Goal: Task Accomplishment & Management: Manage account settings

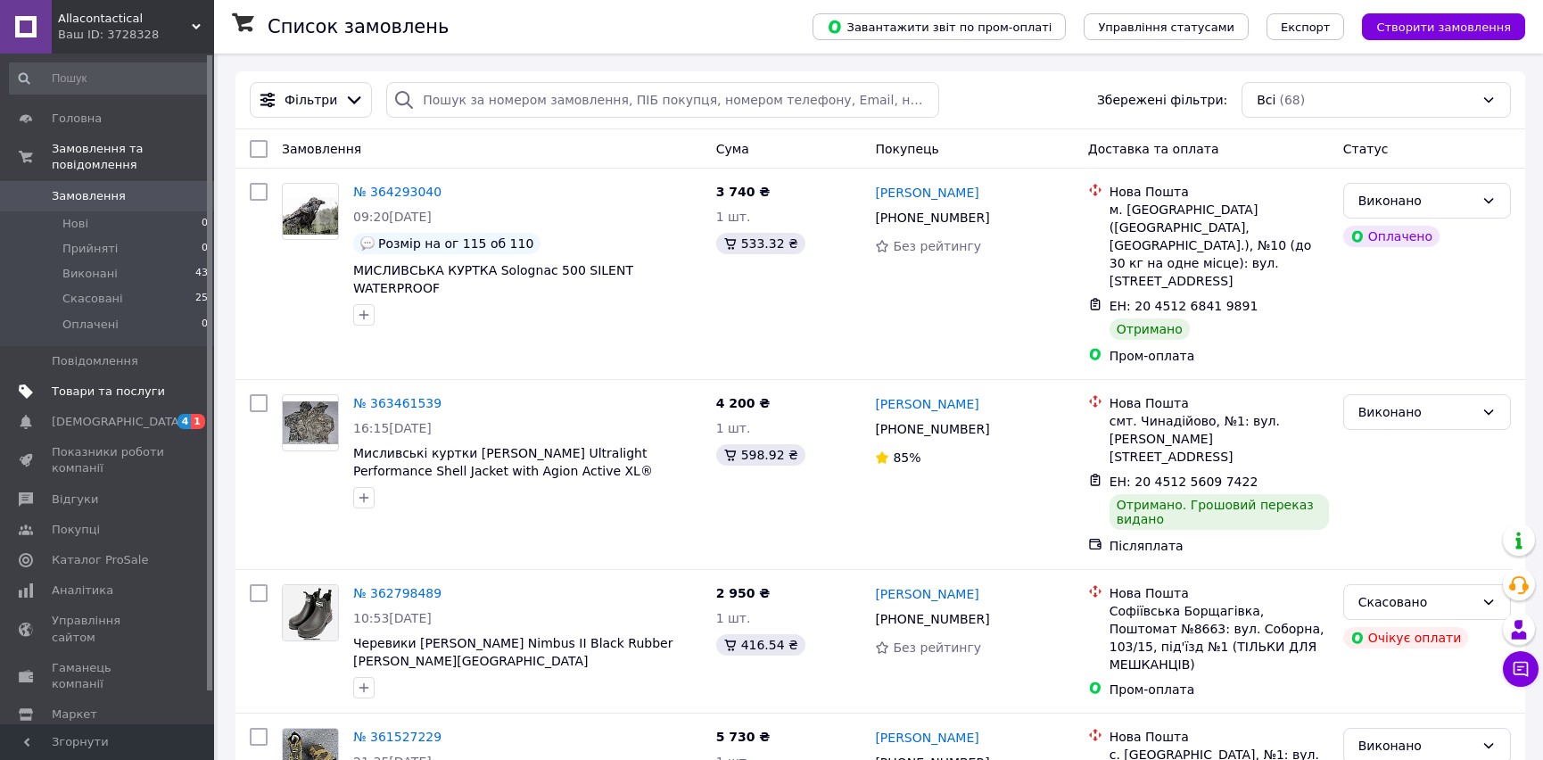
click at [116, 384] on span "Товари та послуги" at bounding box center [108, 392] width 113 height 16
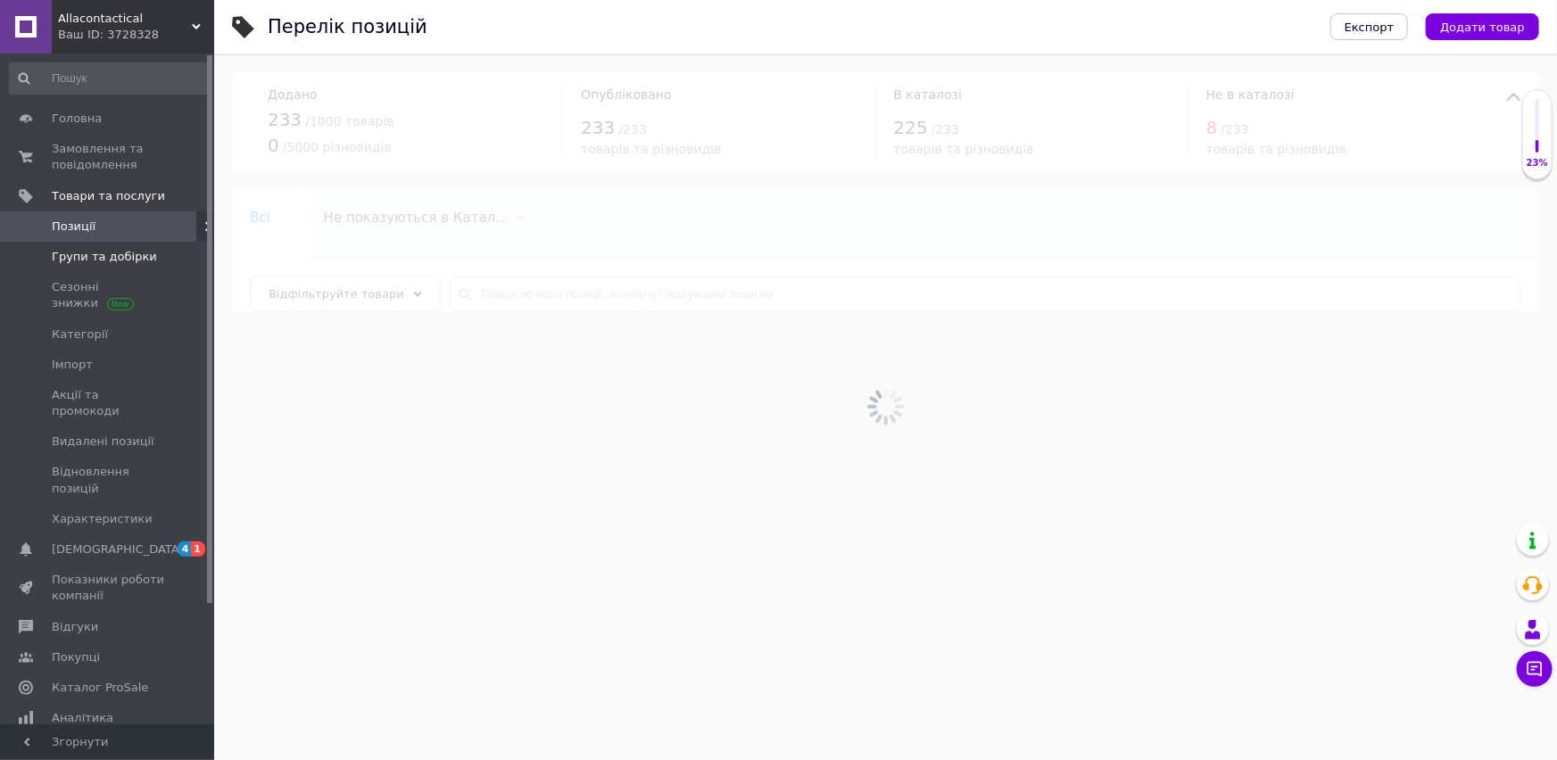
click at [87, 252] on span "Групи та добірки" at bounding box center [104, 257] width 105 height 16
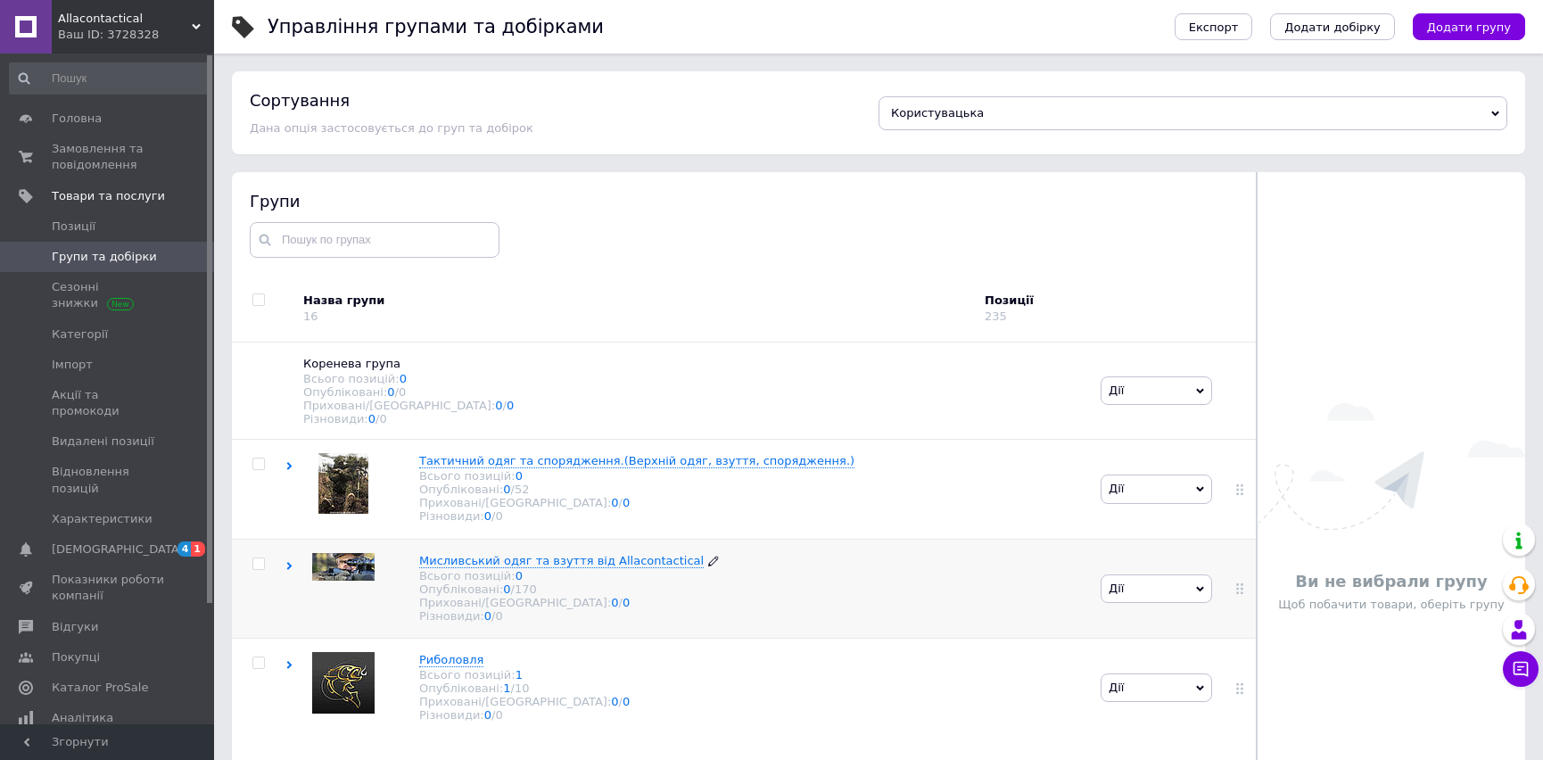
click at [494, 567] on span "Мисливський одяг та взуття від Allacontactical" at bounding box center [561, 560] width 285 height 13
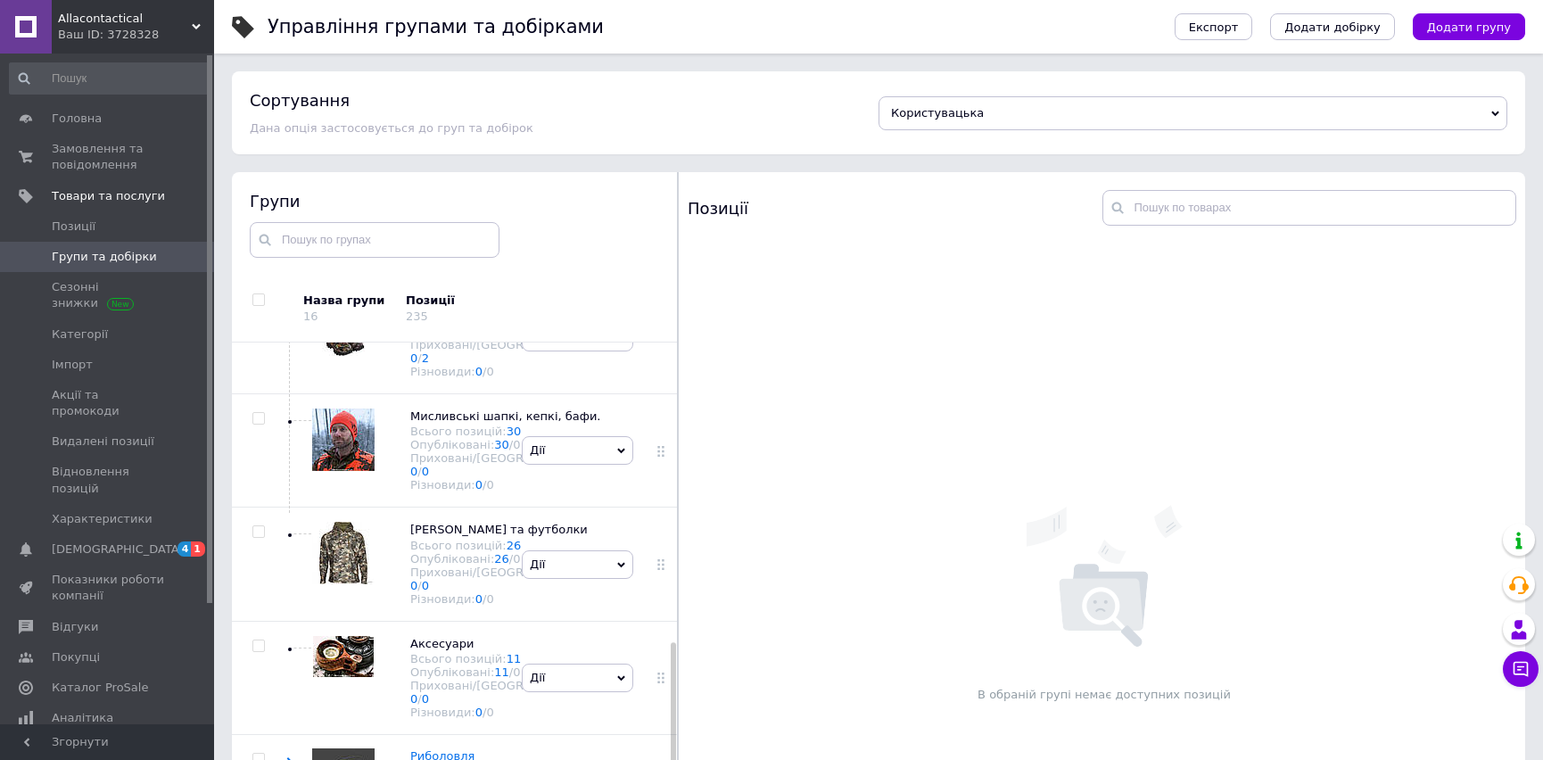
scroll to position [1216, 0]
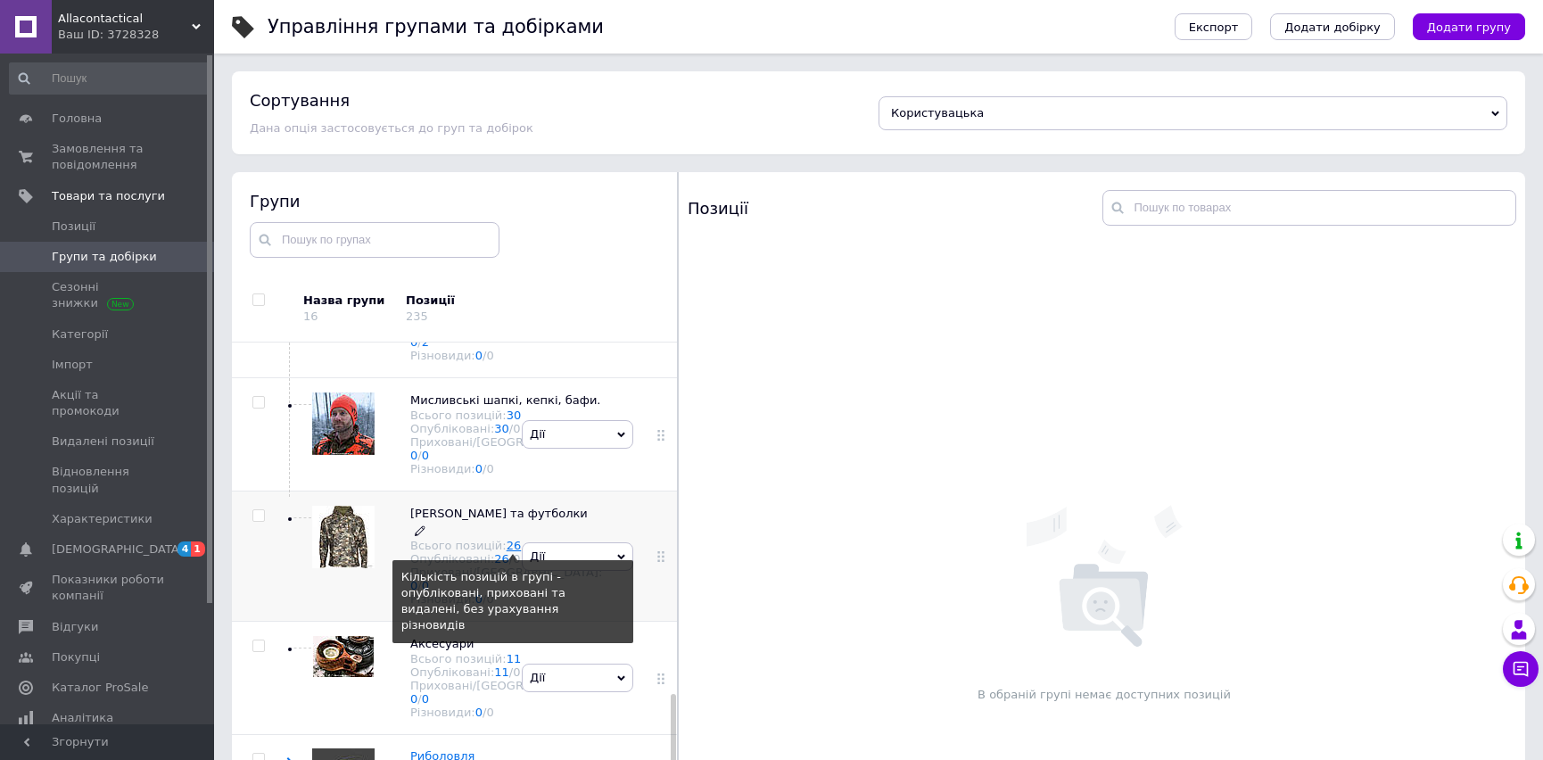
click at [507, 539] on link "26" at bounding box center [514, 545] width 15 height 13
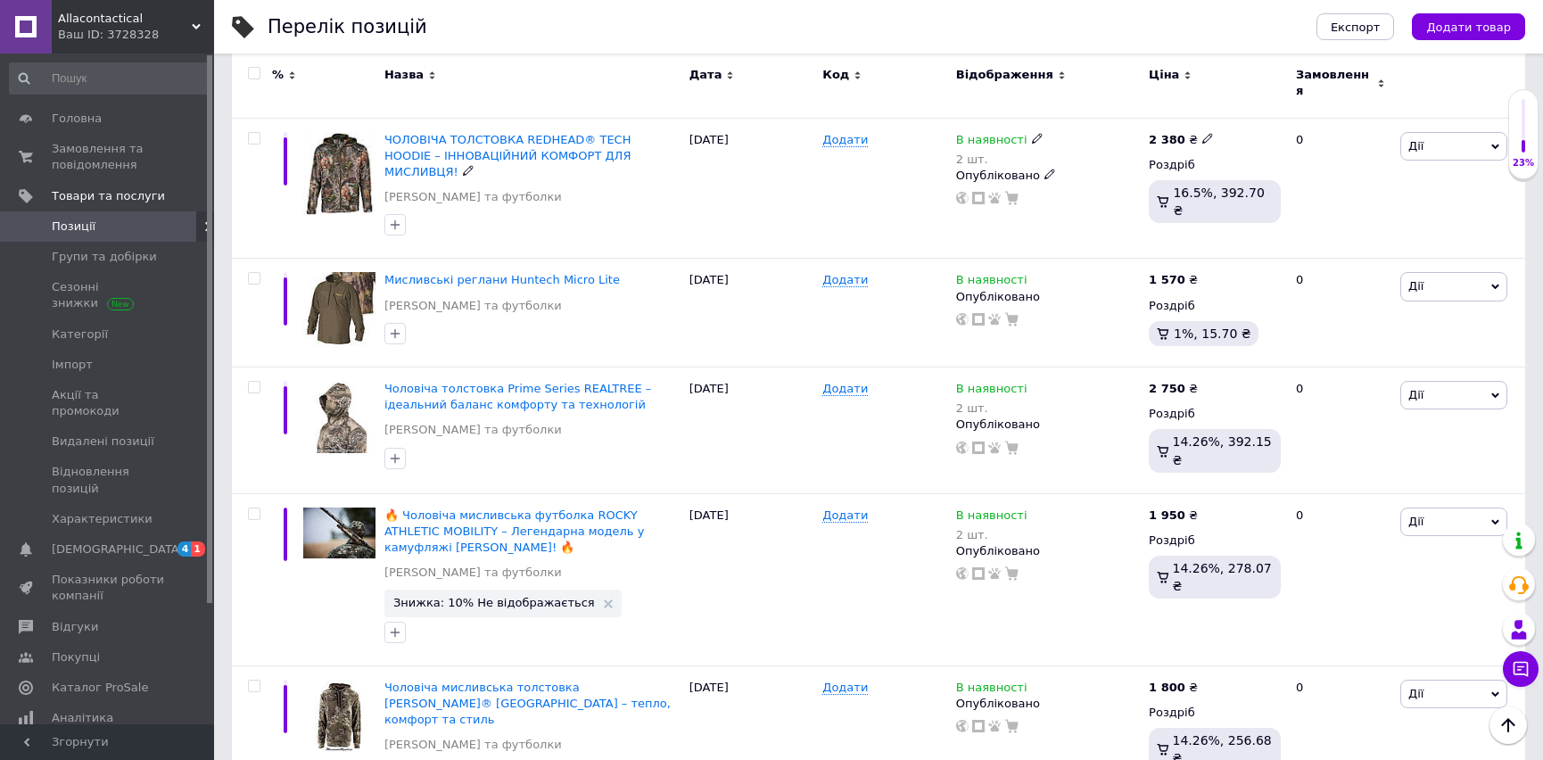
scroll to position [730, 0]
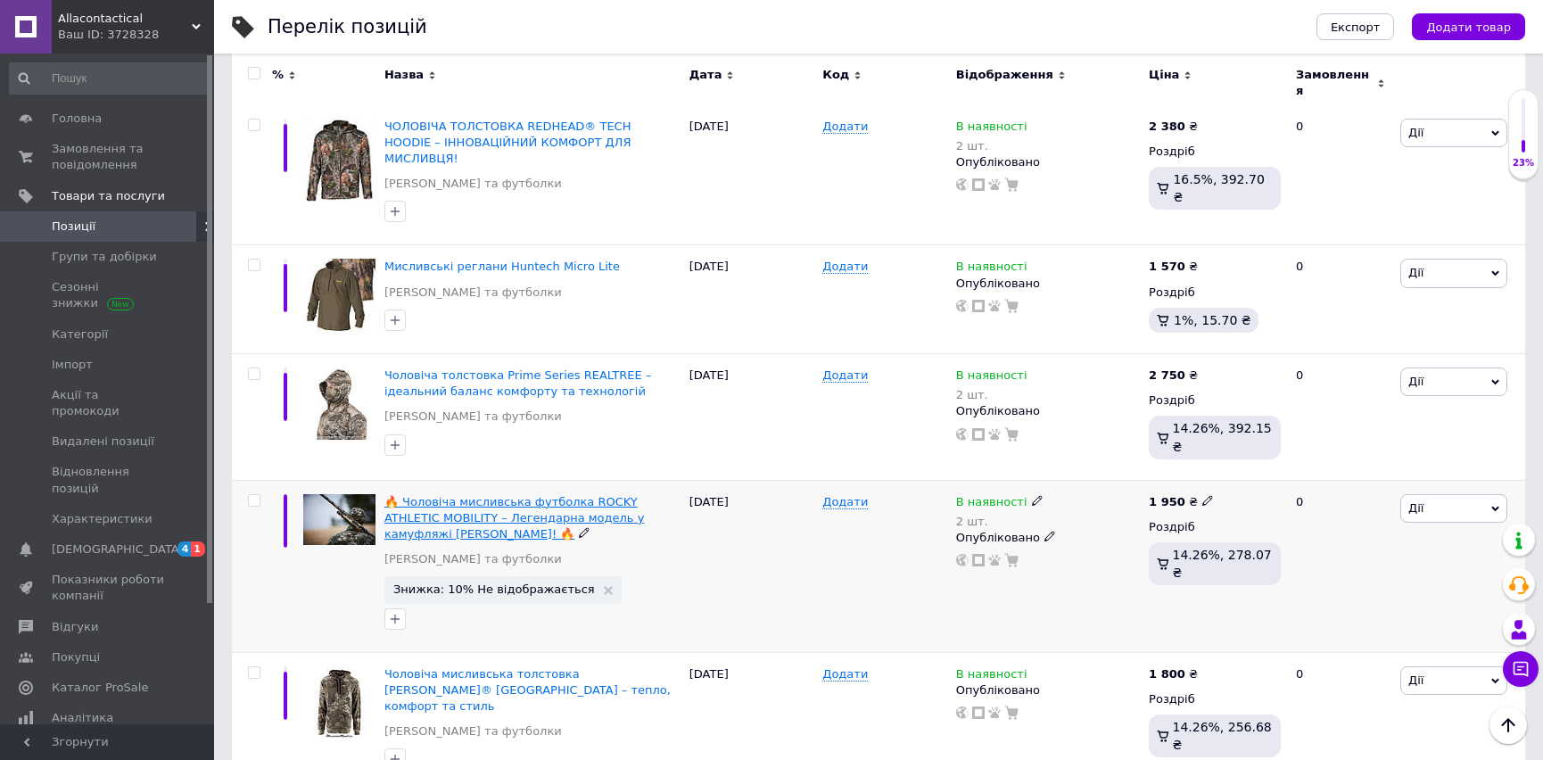
click at [590, 495] on span "🔥 Чоловіча мисливська футболка ROCKY ATHLETIC MOBILITY – Легендарна модель у ка…" at bounding box center [514, 517] width 260 height 45
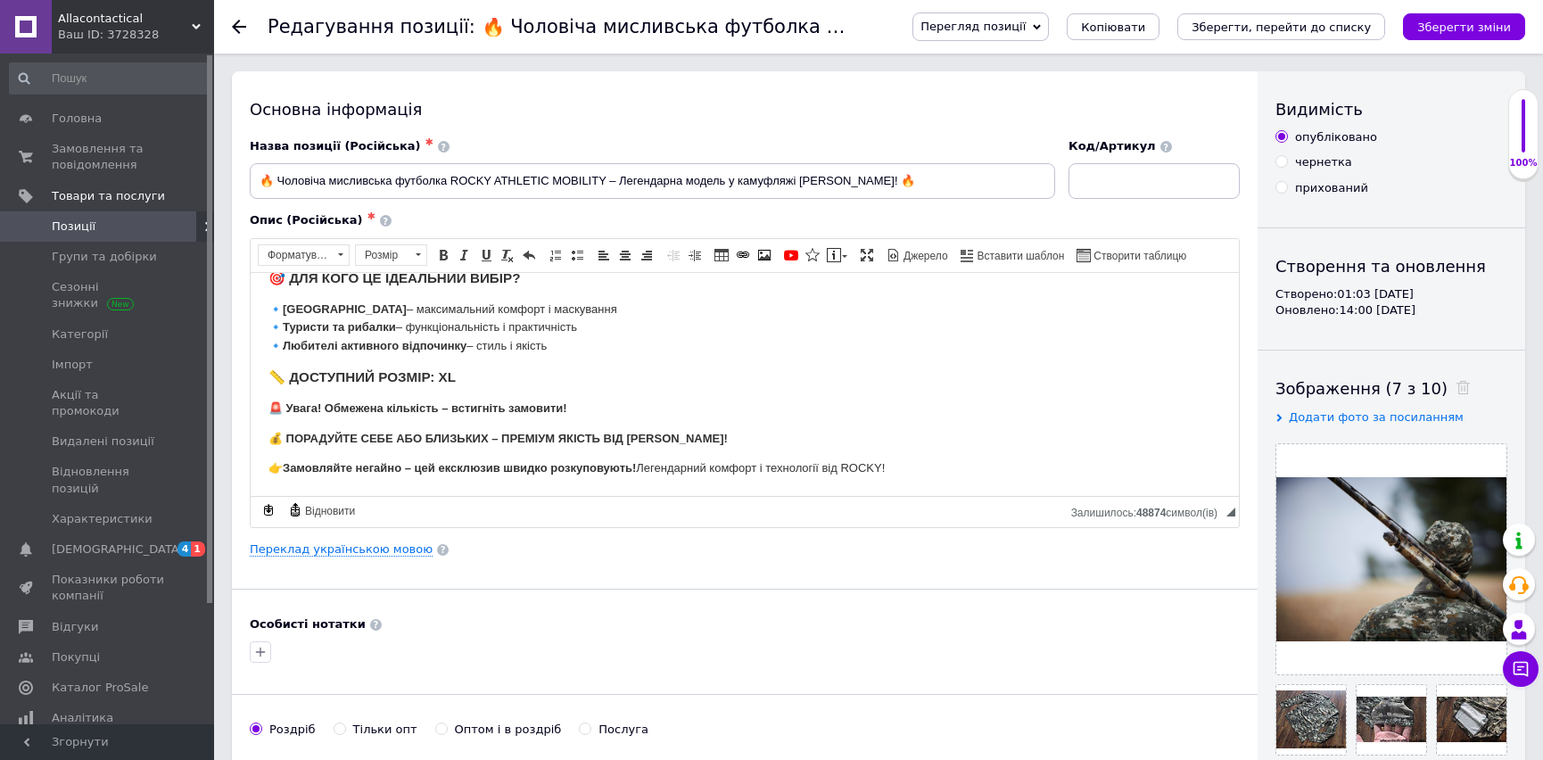
scroll to position [80, 0]
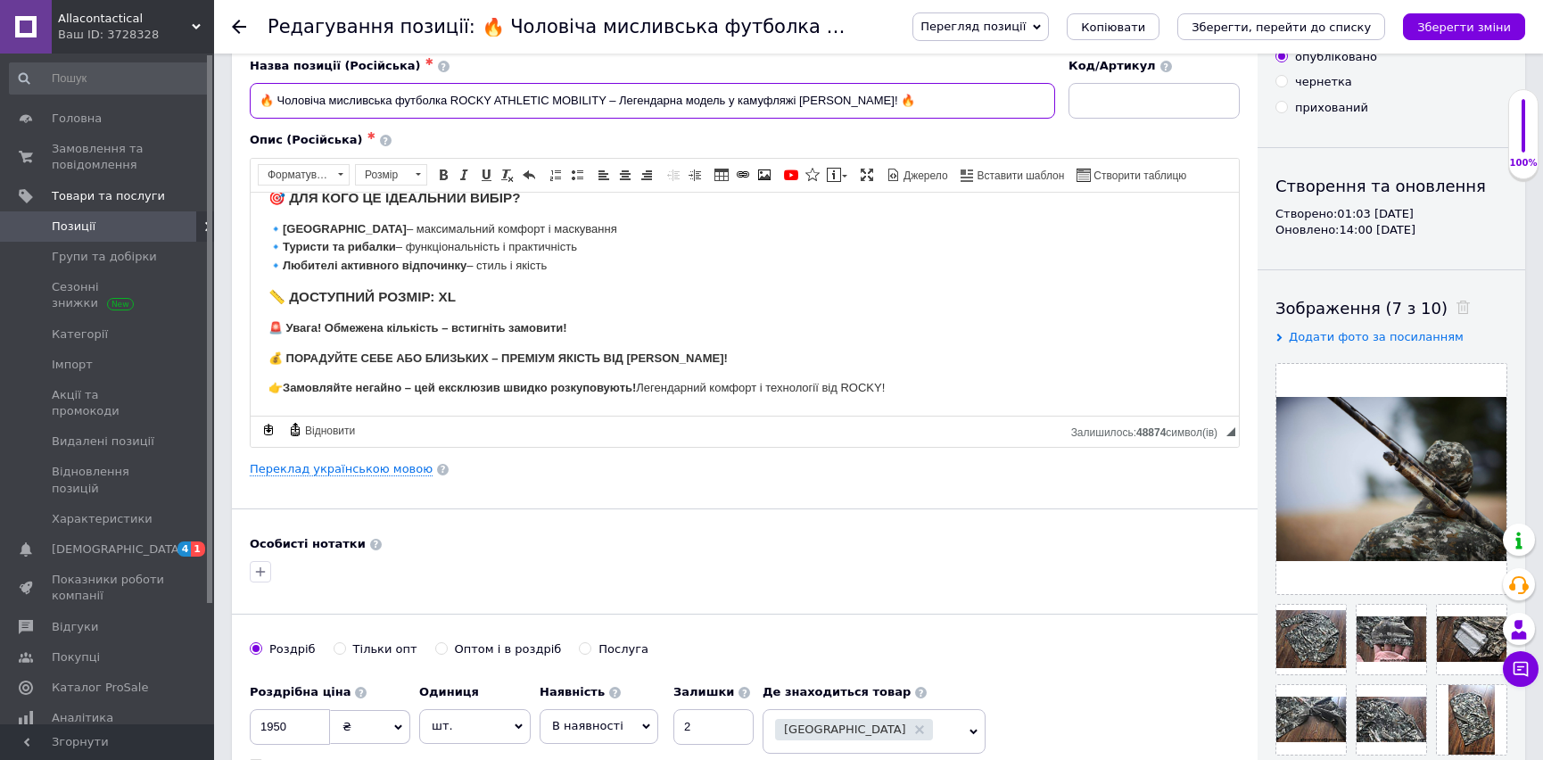
drag, startPoint x: 875, startPoint y: 100, endPoint x: 275, endPoint y: 111, distance: 600.4
click at [275, 111] on input "🔥 Чоловіча мисливська футболка ROCKY ATHLETIC MOBILITY – Легендарна модель у ка…" at bounding box center [652, 101] width 805 height 36
drag, startPoint x: 285, startPoint y: 97, endPoint x: 991, endPoint y: 58, distance: 707.5
click at [991, 58] on div "Назва позиції (Російська) ✱" at bounding box center [652, 66] width 805 height 16
click at [92, 21] on span "Allacontactical" at bounding box center [125, 19] width 134 height 16
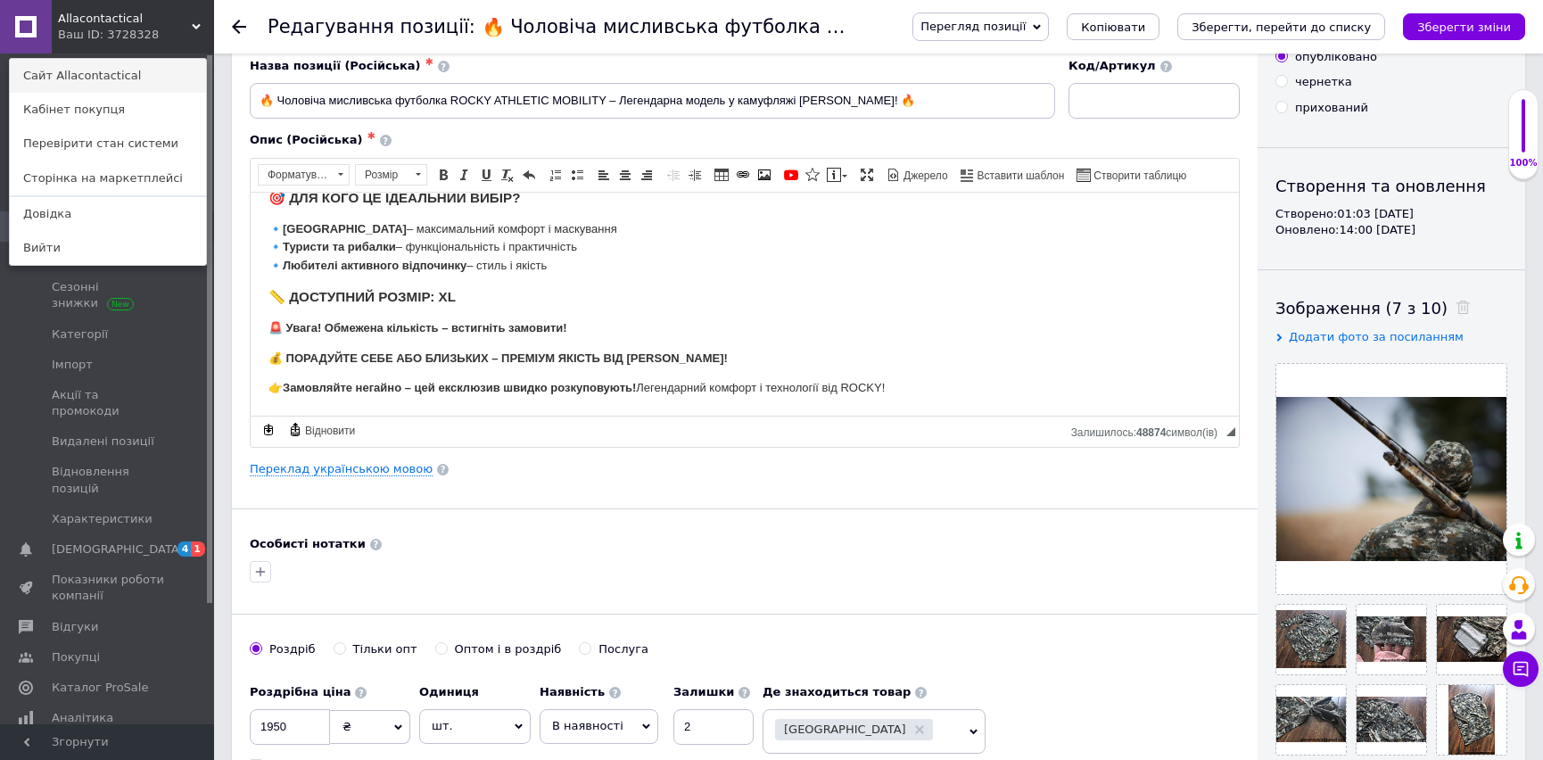
click at [87, 71] on link "Сайт Allacontactical" at bounding box center [108, 76] width 196 height 34
